Goal: Task Accomplishment & Management: Manage account settings

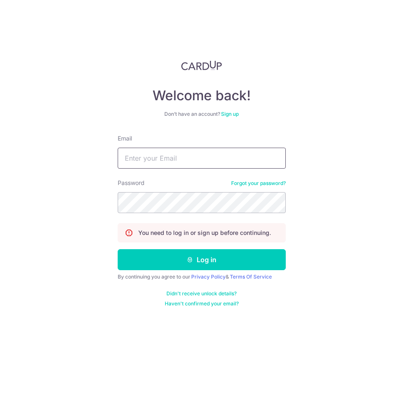
click at [195, 154] on input "Email" at bounding box center [202, 158] width 168 height 21
type input "[EMAIL_ADDRESS][DOMAIN_NAME]"
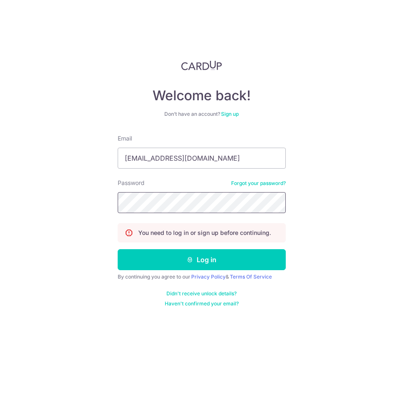
click at [34, 204] on div "Welcome back! Don’t have an account? Sign up Email contact@eyebracesclinic.com …" at bounding box center [201, 198] width 403 height 396
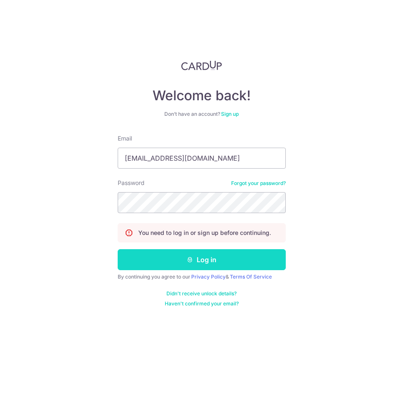
click at [191, 256] on icon "submit" at bounding box center [189, 259] width 7 height 7
